Goal: Download file/media

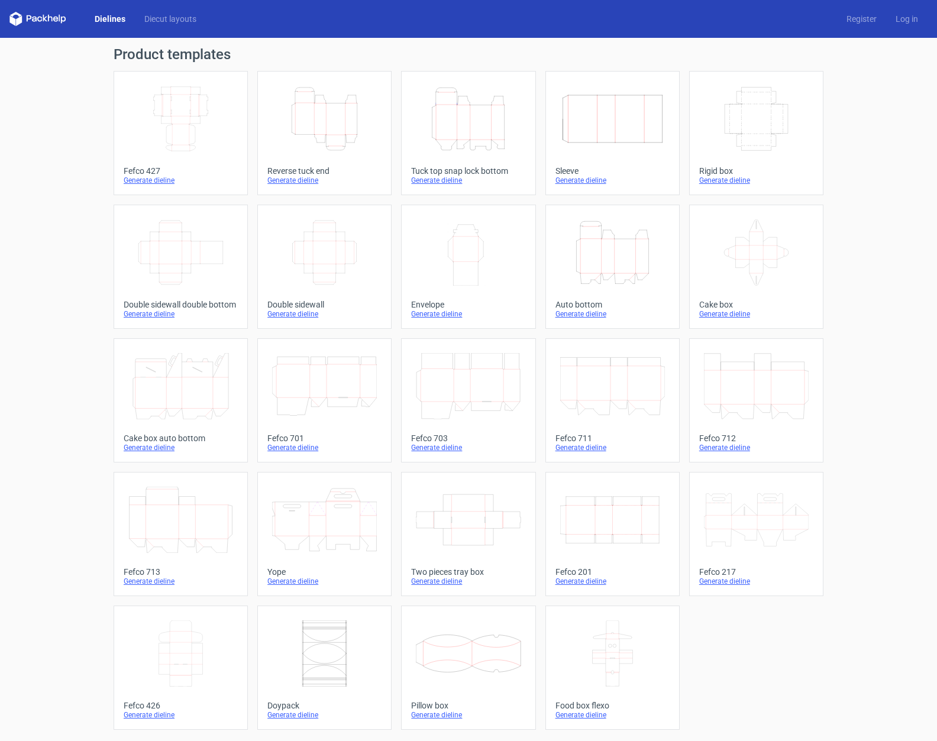
click at [468, 135] on icon "Height Depth Width" at bounding box center [468, 119] width 105 height 66
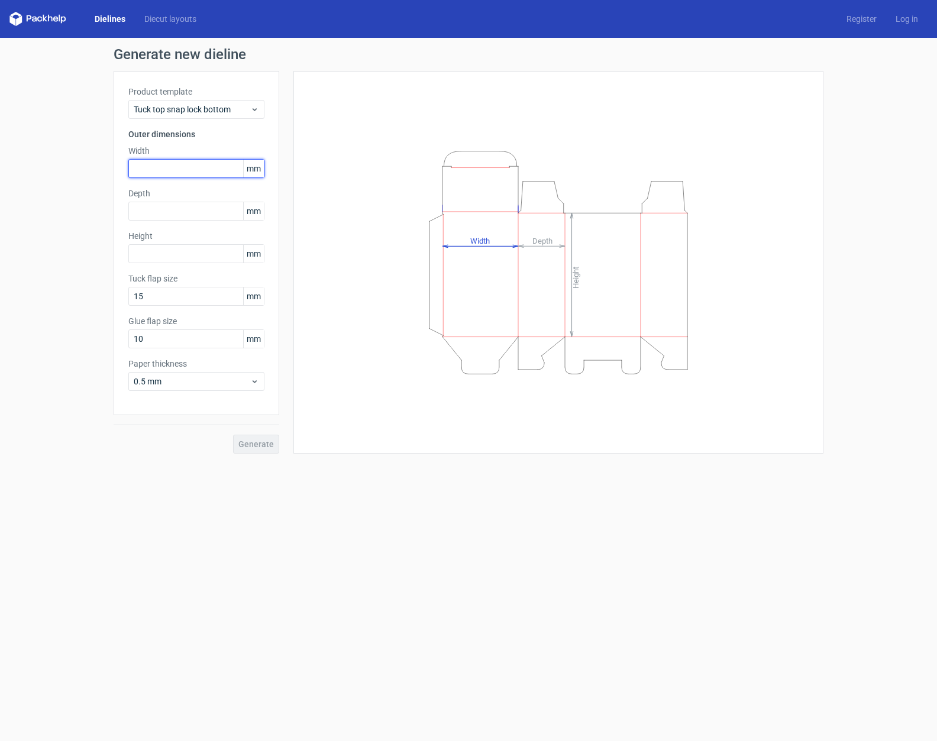
click at [196, 170] on input "text" at bounding box center [196, 168] width 136 height 19
type input "70"
type input "50"
type input "120"
click at [233, 435] on button "Generate" at bounding box center [256, 444] width 46 height 19
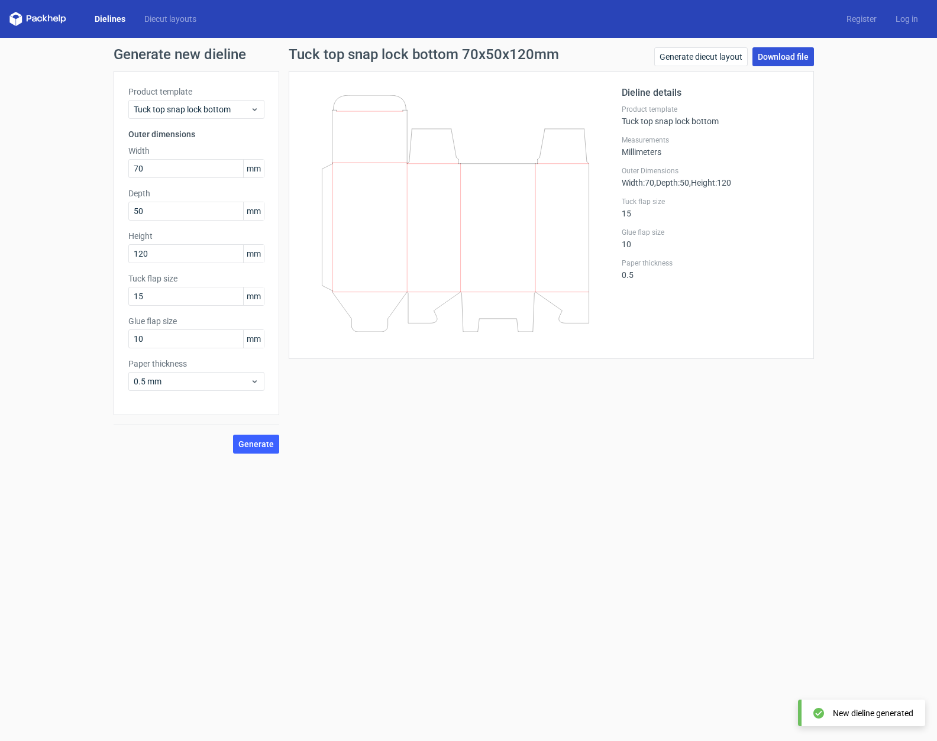
click at [792, 52] on link "Download file" at bounding box center [782, 56] width 61 height 19
